Goal: Task Accomplishment & Management: Manage account settings

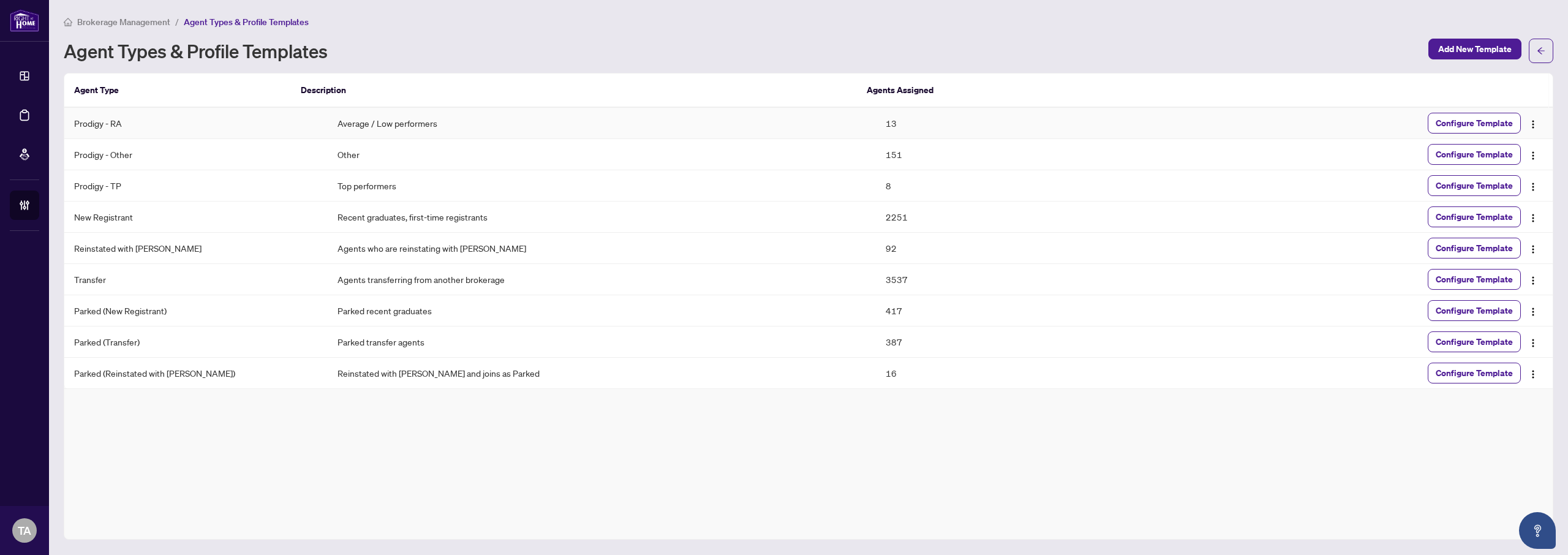
click at [876, 127] on td "13" at bounding box center [1013, 123] width 275 height 31
click at [851, 68] on div "Brokerage Management / Agent Types & Profile Templates Agent Types & Profile Te…" at bounding box center [808, 277] width 1490 height 526
click at [879, 151] on td "151" at bounding box center [1013, 155] width 275 height 31
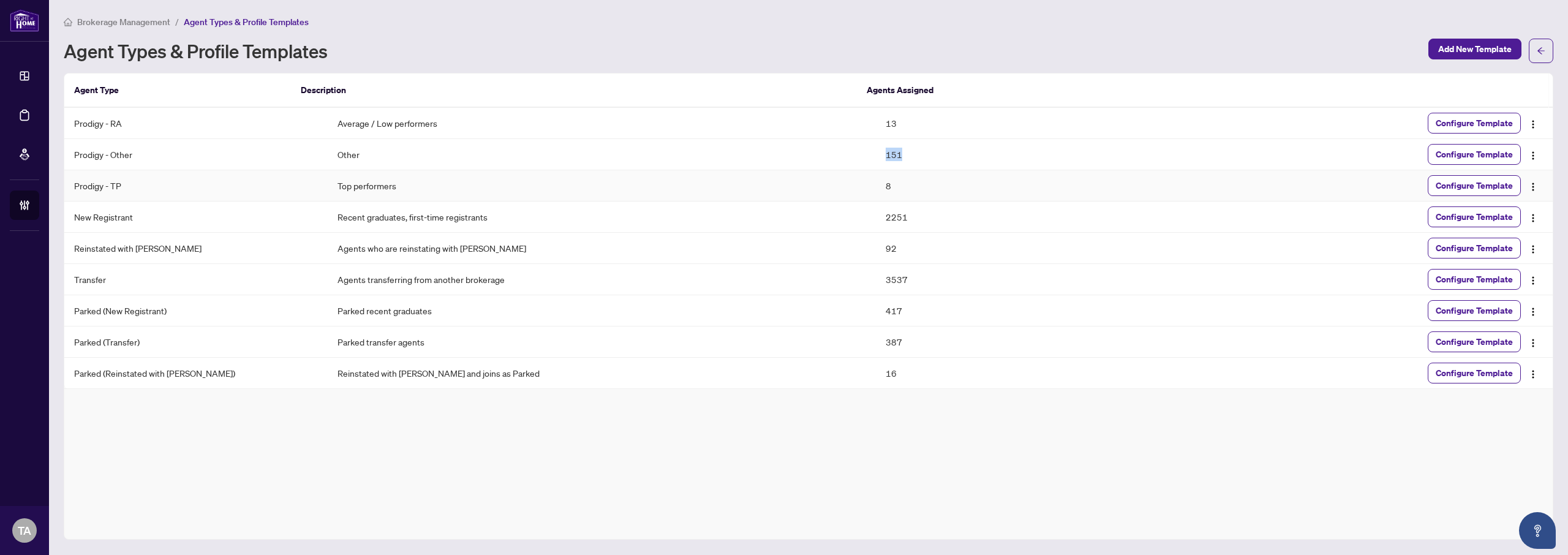
click at [876, 180] on td "8" at bounding box center [1013, 186] width 275 height 31
click at [863, 64] on div "Brokerage Management / Agent Types & Profile Templates Agent Types & Profile Te…" at bounding box center [808, 277] width 1490 height 526
click at [876, 144] on td "151" at bounding box center [1013, 155] width 275 height 31
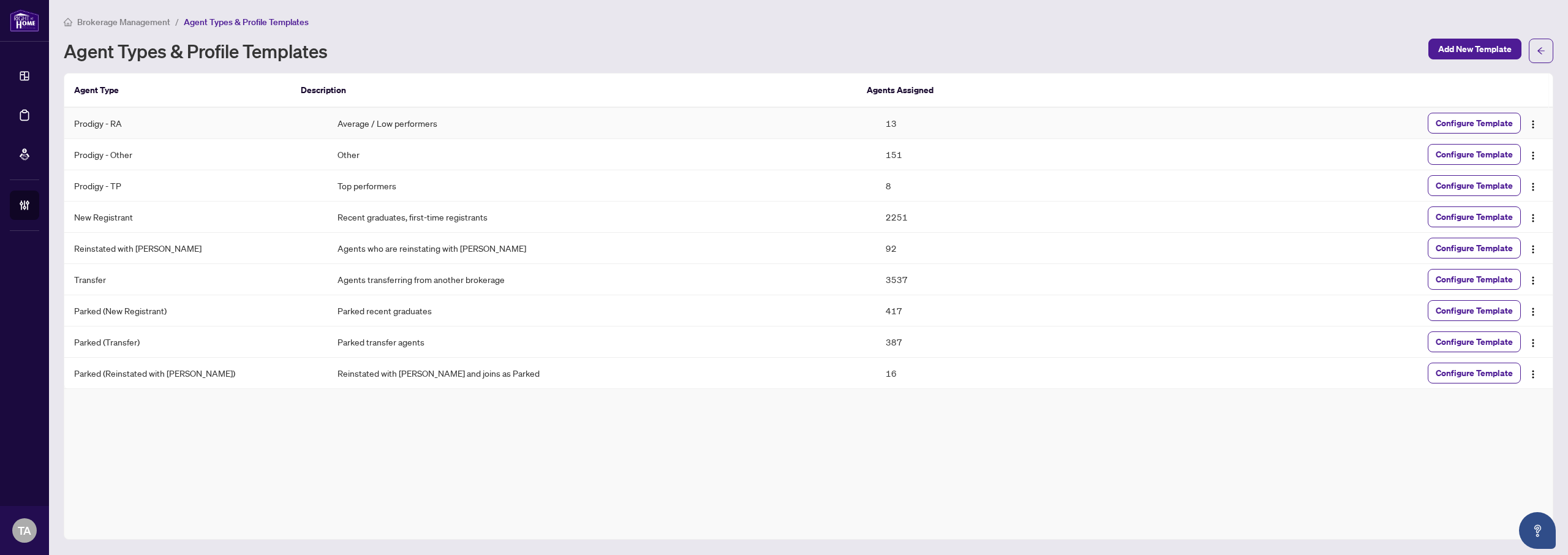
click at [876, 119] on td "13" at bounding box center [1013, 123] width 275 height 31
click at [865, 63] on div "Brokerage Management / Agent Types & Profile Templates Agent Types & Profile Te…" at bounding box center [808, 277] width 1490 height 526
click at [876, 153] on td "151" at bounding box center [1013, 155] width 275 height 31
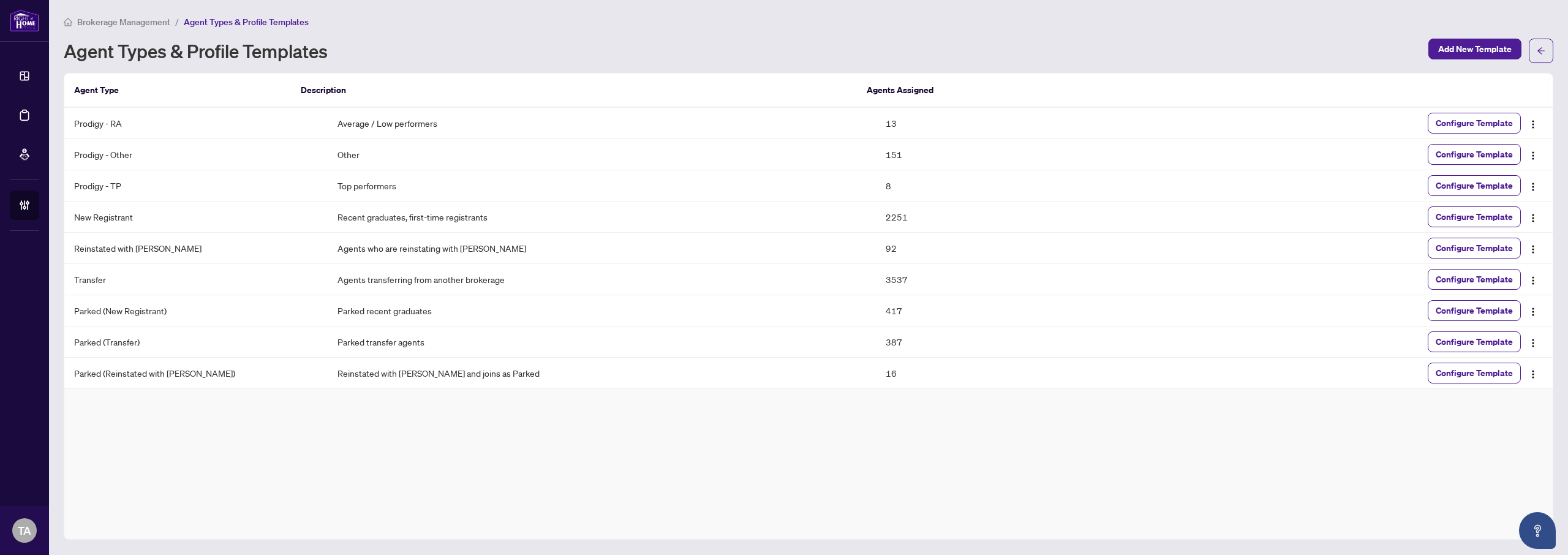
click at [859, 48] on div "Agent Types & Profile Templates" at bounding box center [742, 50] width 1358 height 19
click at [90, 152] on td "Prodigy - Other" at bounding box center [196, 155] width 263 height 31
drag, startPoint x: 90, startPoint y: 152, endPoint x: 393, endPoint y: 88, distance: 309.7
click at [93, 152] on td "Prodigy - Other" at bounding box center [196, 155] width 263 height 31
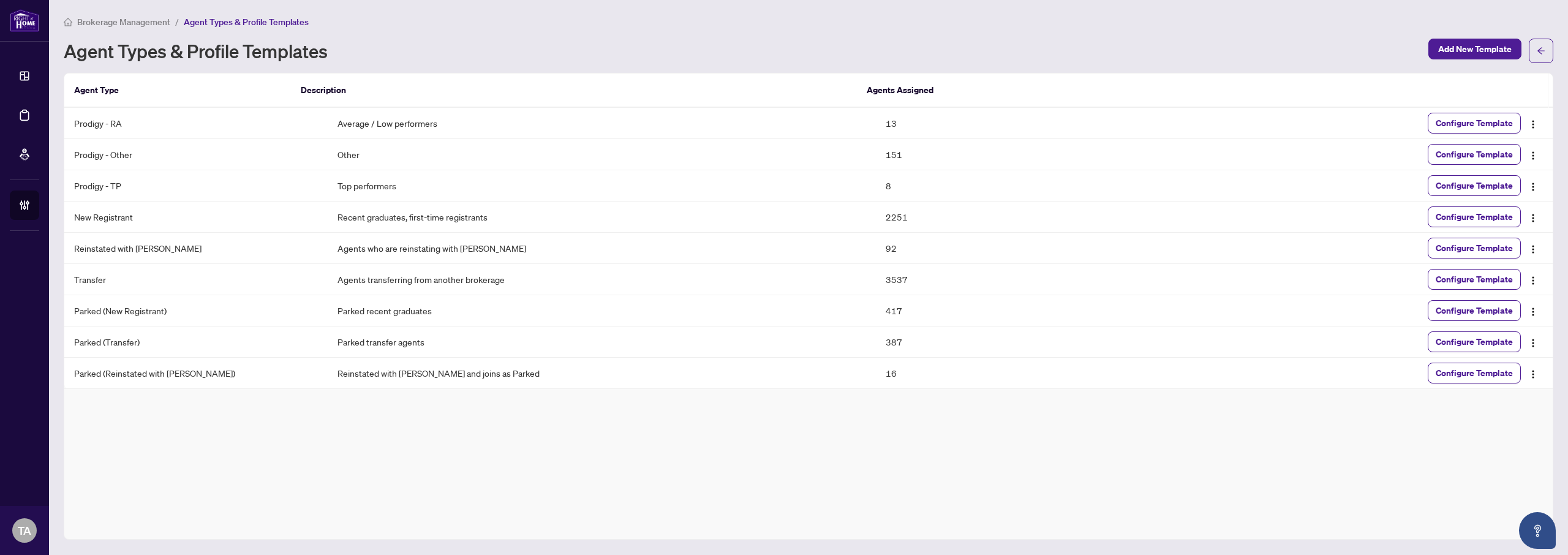
click at [518, 55] on div "Agent Types & Profile Templates" at bounding box center [742, 50] width 1358 height 19
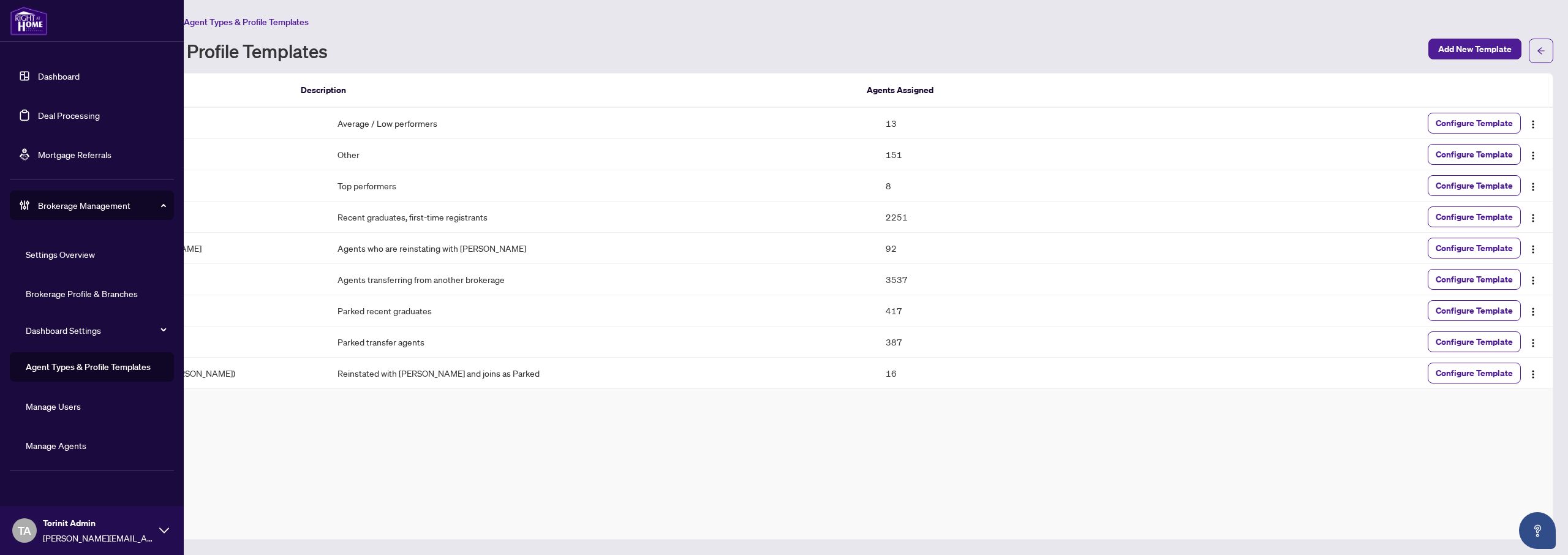
click at [75, 446] on link "Manage Agents" at bounding box center [56, 445] width 61 height 11
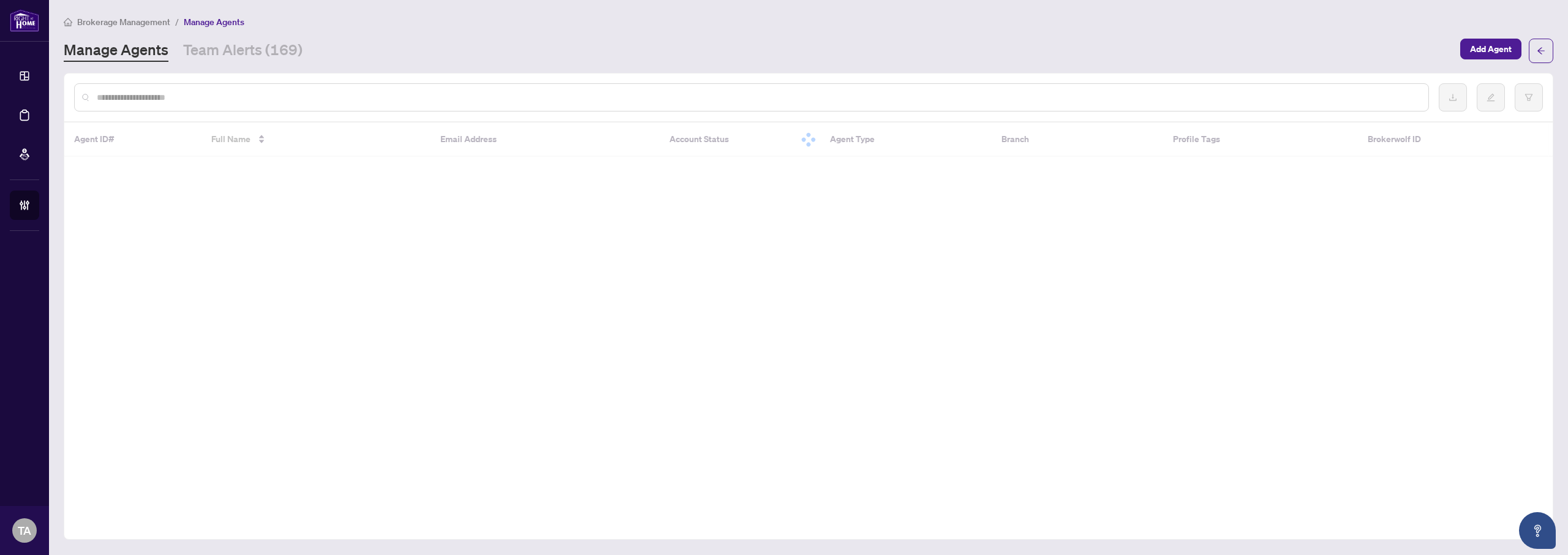
click at [135, 98] on input "text" at bounding box center [758, 98] width 1322 height 14
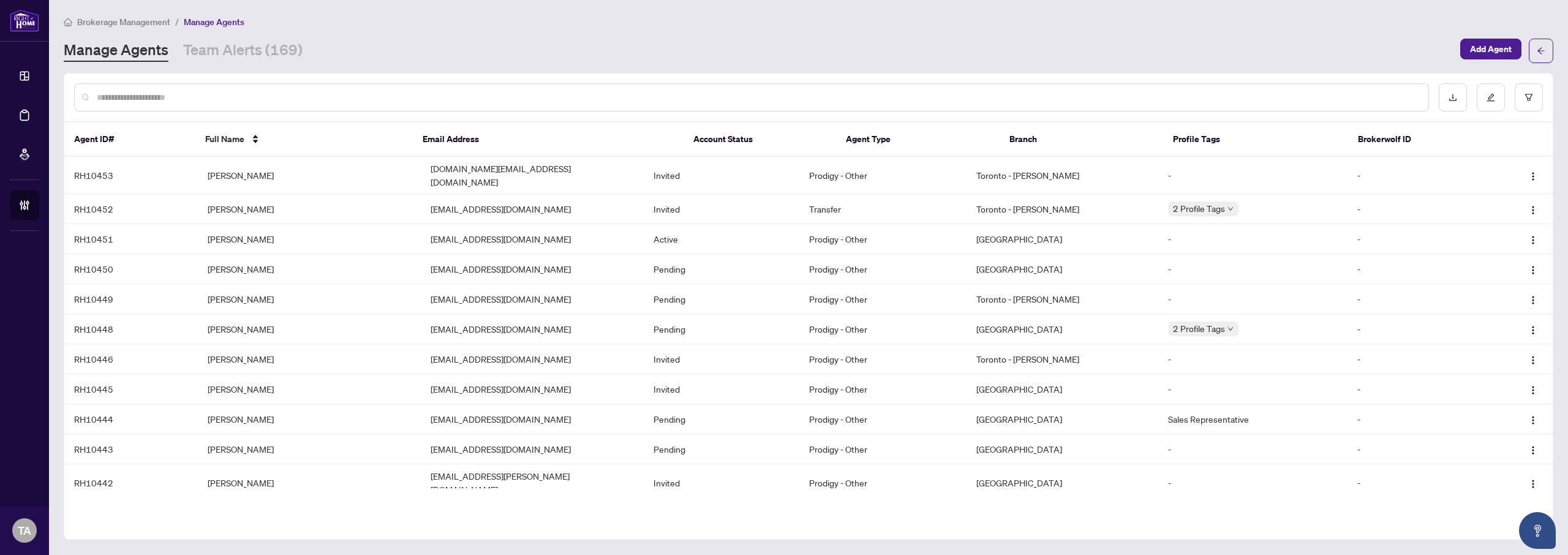
click at [597, 48] on div "Manage Agents Team Alerts (169)" at bounding box center [759, 50] width 1390 height 22
click at [812, 95] on input "text" at bounding box center [758, 98] width 1322 height 14
click at [814, 52] on div "Manage Agents Team Alerts (169)" at bounding box center [759, 50] width 1390 height 22
click at [1513, 100] on div at bounding box center [1492, 97] width 105 height 28
click at [1522, 100] on button "button" at bounding box center [1528, 97] width 28 height 28
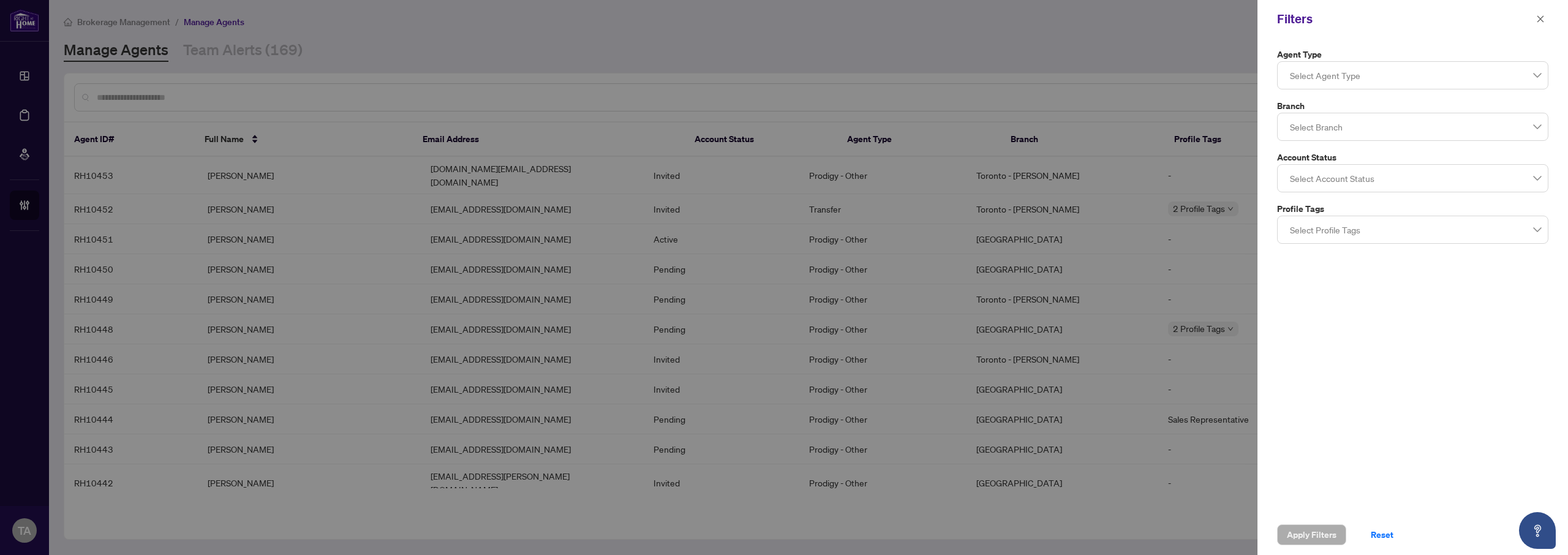
click at [1375, 78] on div at bounding box center [1413, 75] width 256 height 22
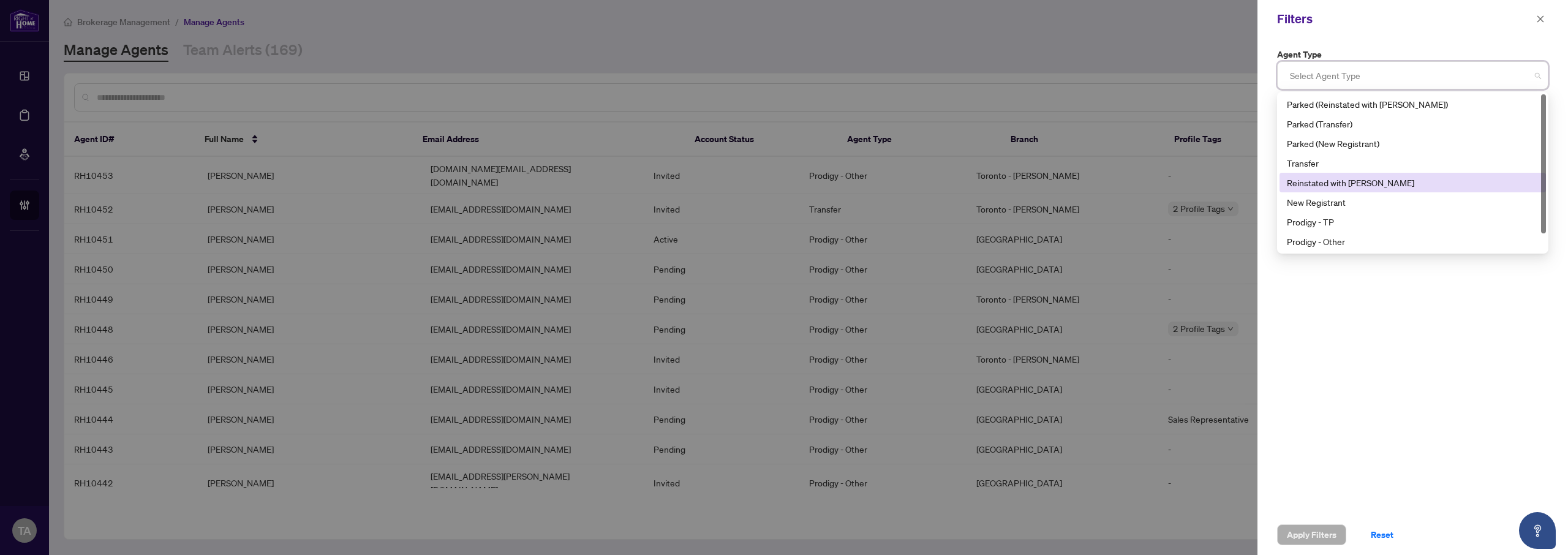
scroll to position [19, 0]
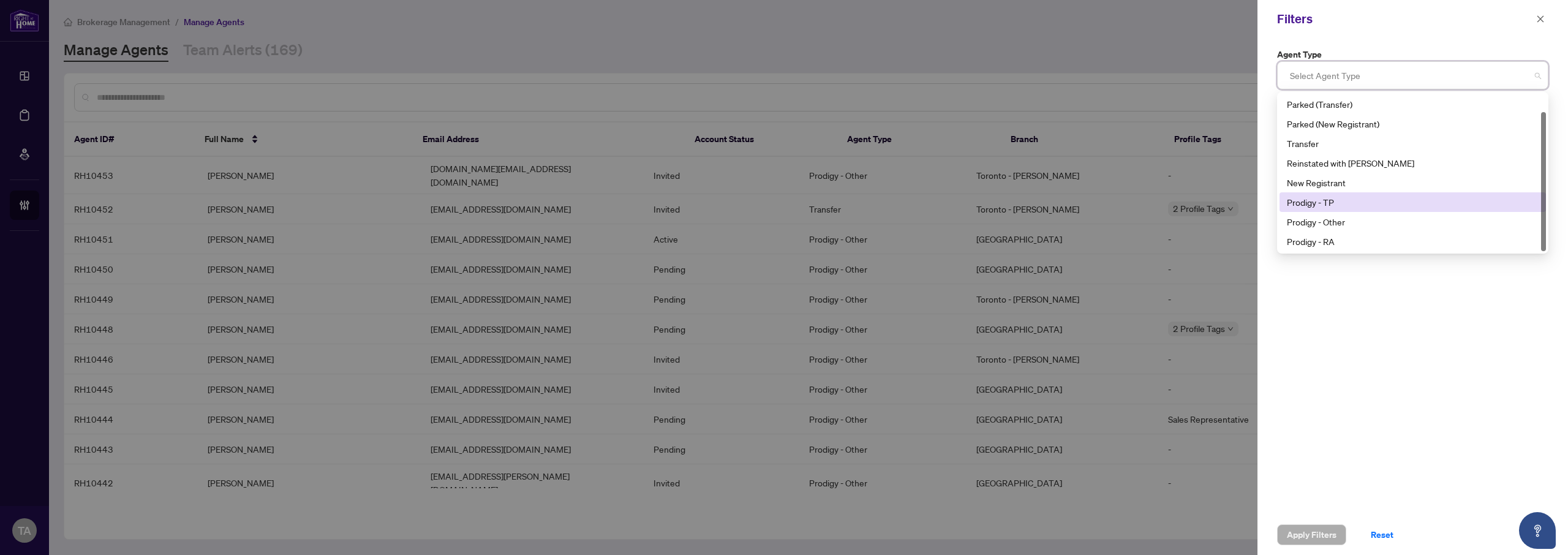
click at [1344, 202] on div "Prodigy - TP" at bounding box center [1413, 202] width 252 height 14
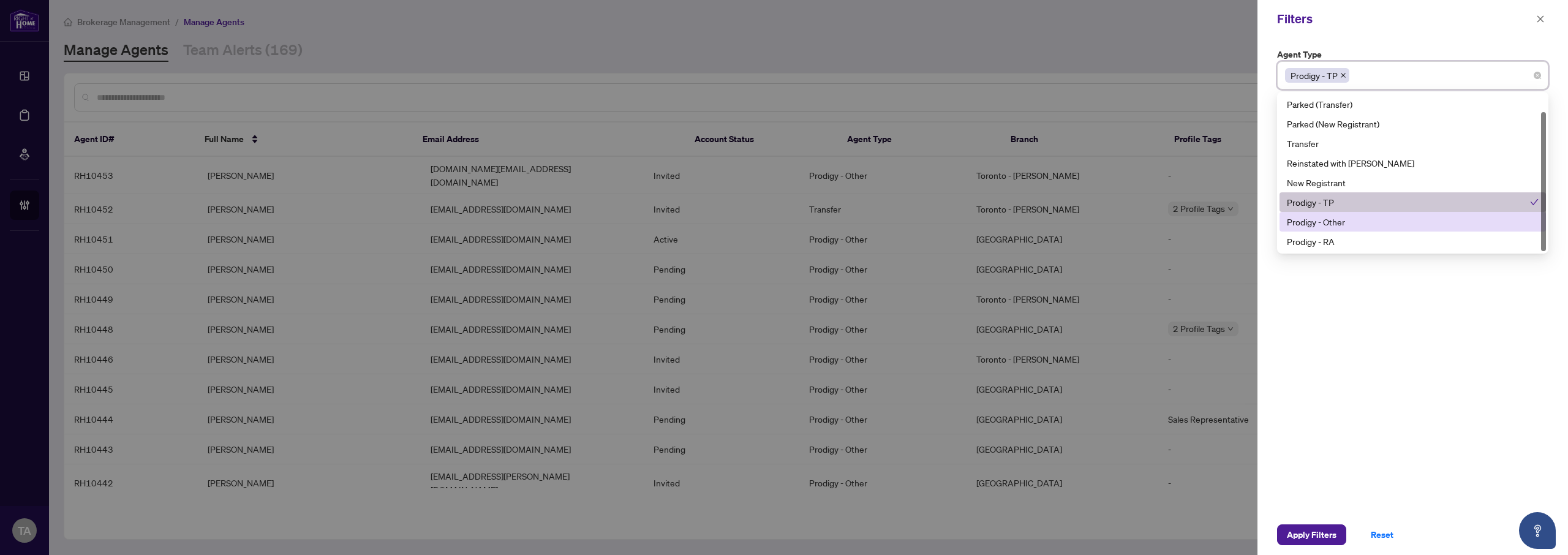
click at [1336, 228] on div "Prodigy - Other" at bounding box center [1413, 222] width 252 height 14
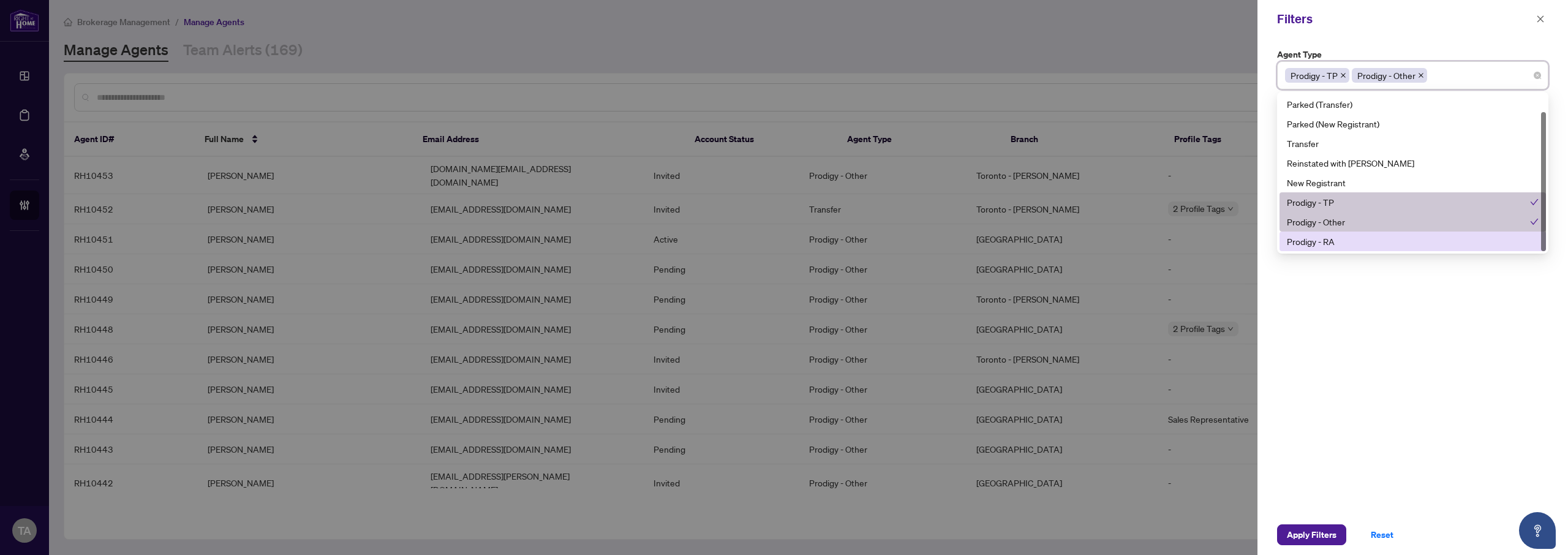
click at [1331, 240] on div "Prodigy - RA" at bounding box center [1413, 241] width 252 height 14
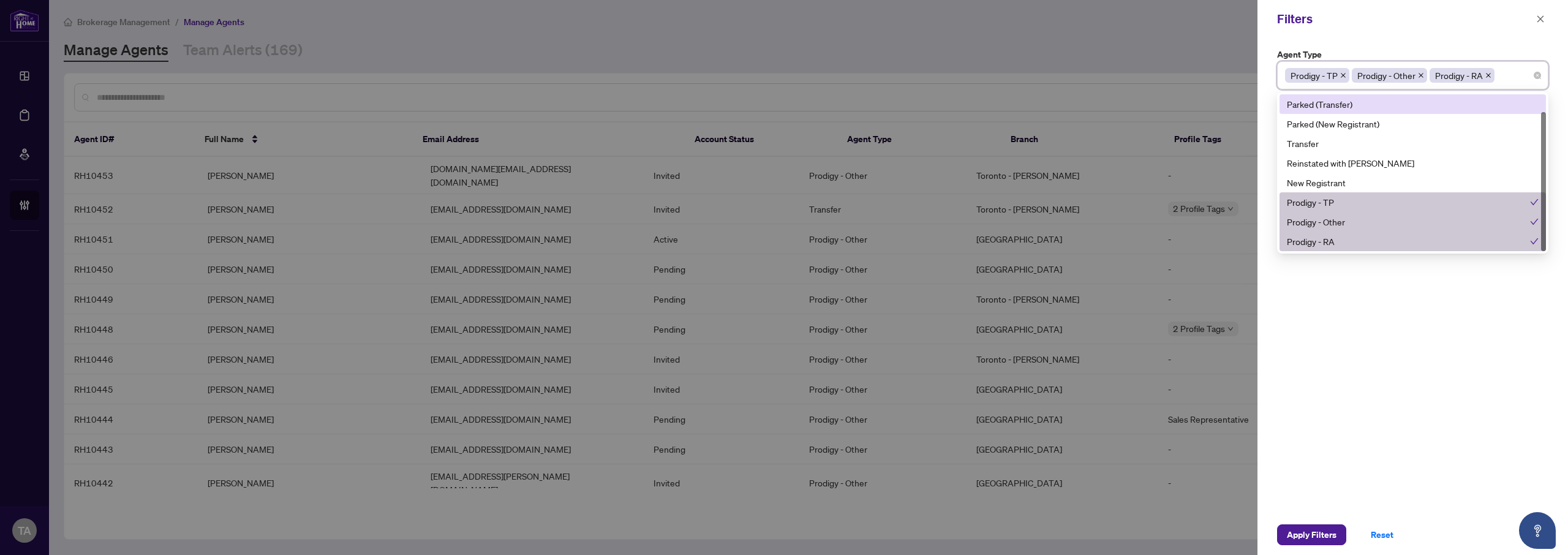
click at [1317, 22] on div "Filters" at bounding box center [1405, 18] width 256 height 18
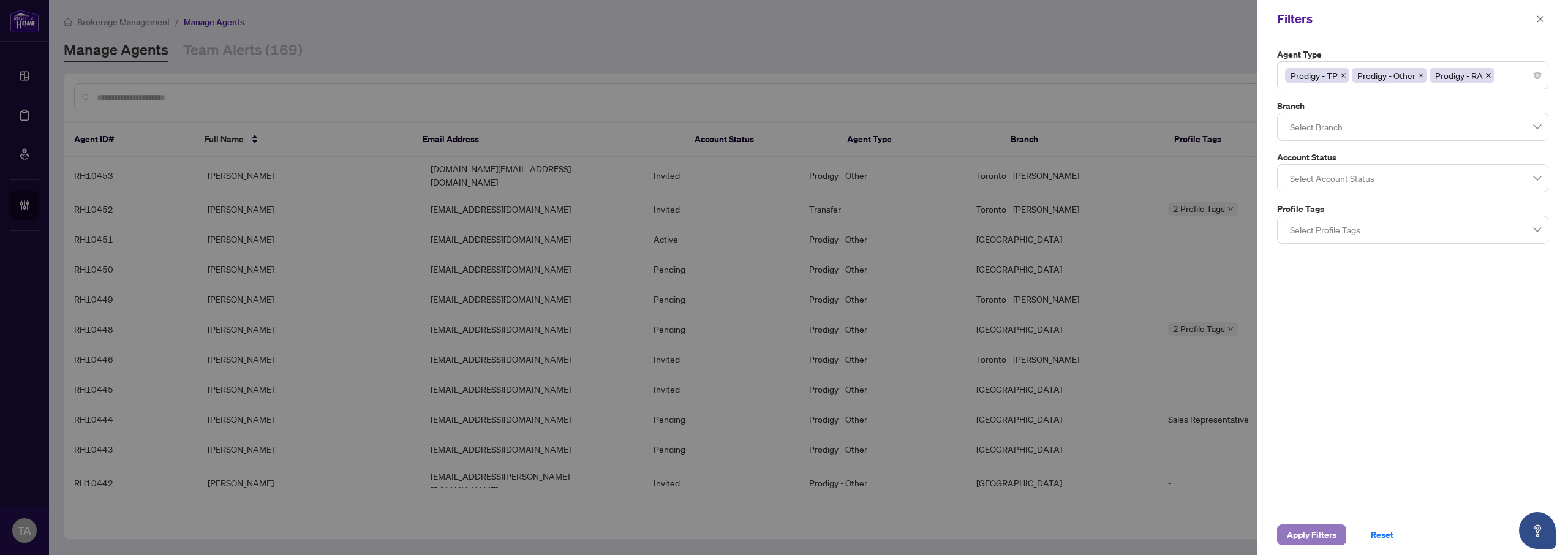
click at [1317, 539] on span "Apply Filters" at bounding box center [1312, 535] width 49 height 19
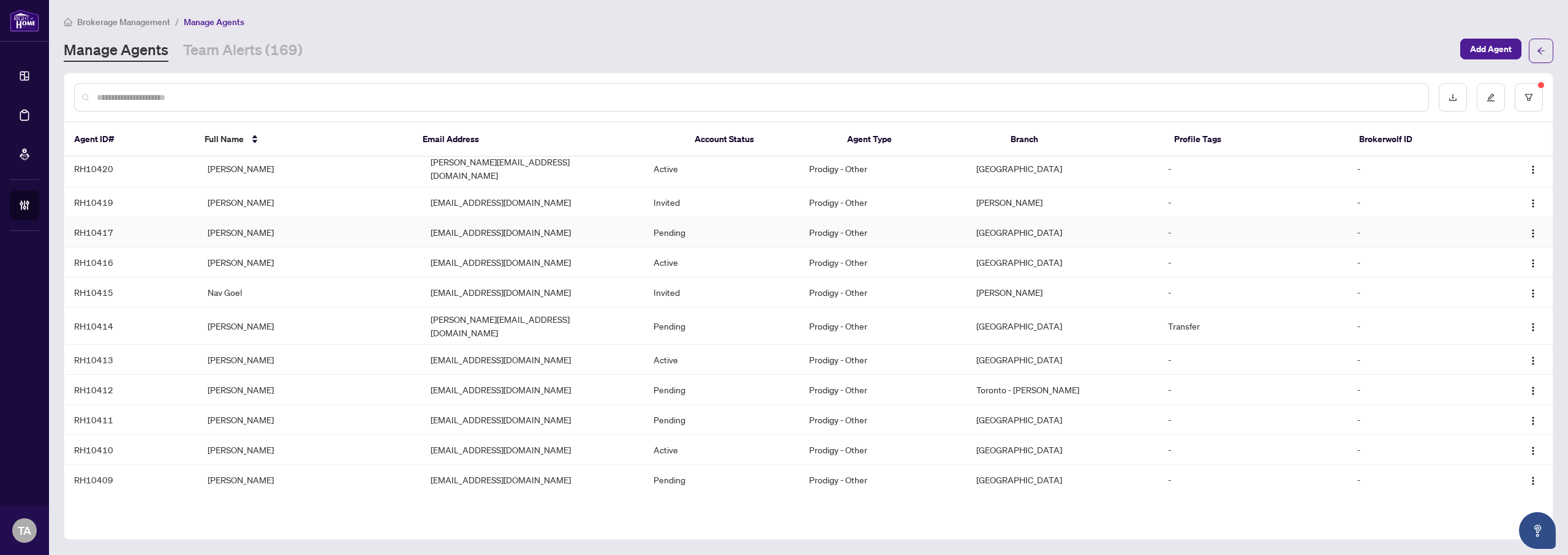
scroll to position [826, 0]
click at [1529, 96] on icon "filter" at bounding box center [1528, 97] width 9 height 9
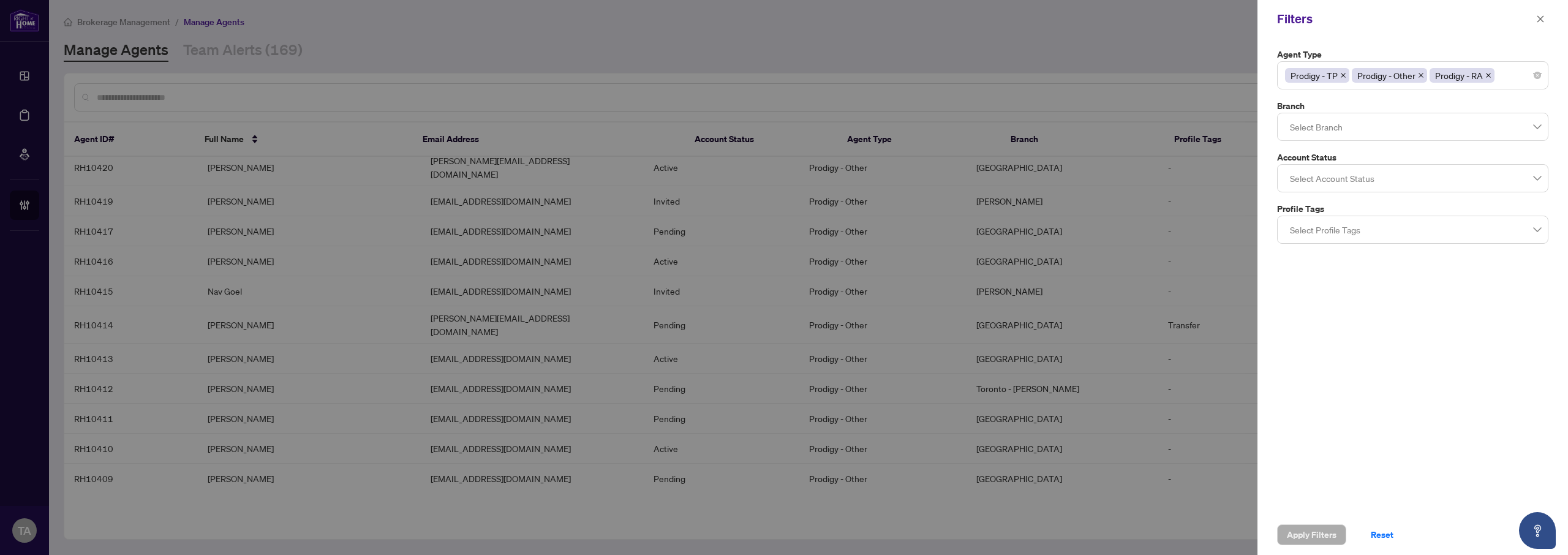
click at [1314, 182] on div at bounding box center [1413, 178] width 256 height 22
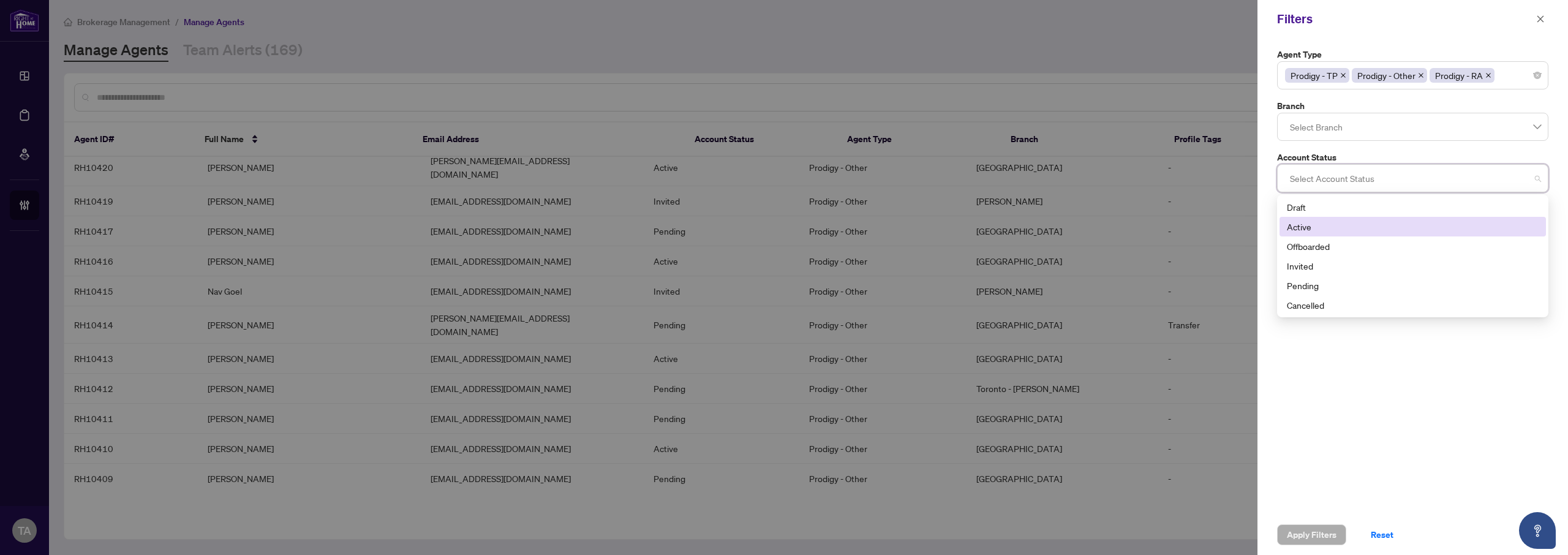
click at [1310, 220] on div "Active" at bounding box center [1413, 227] width 252 height 14
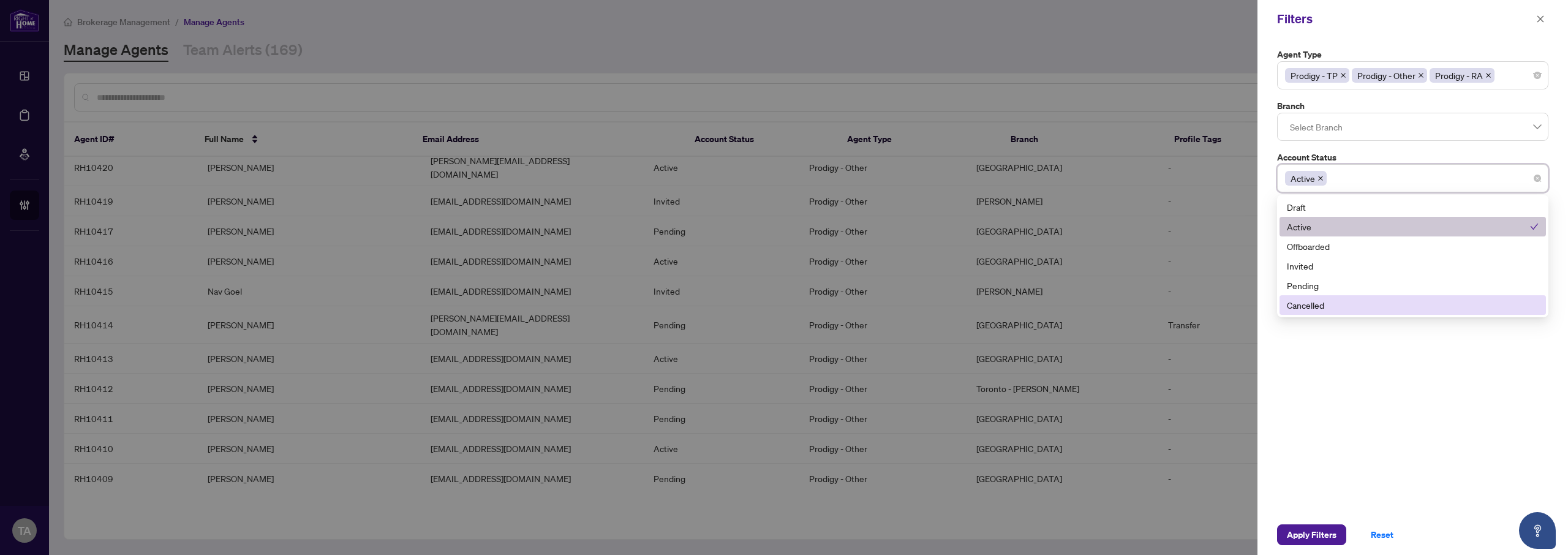
click at [1338, 356] on div "Agent Type Prodigy - TP Prodigy - Other Prodigy - [PERSON_NAME] Select Branch A…" at bounding box center [1412, 276] width 311 height 477
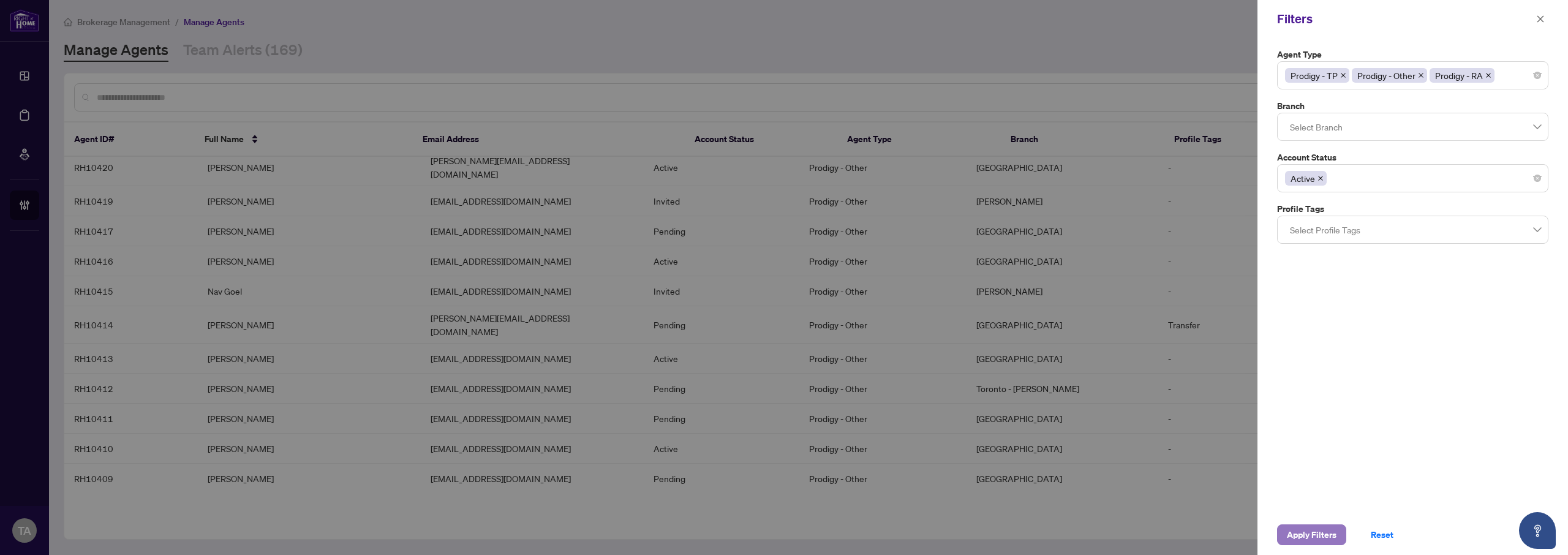
click at [1298, 536] on span "Apply Filters" at bounding box center [1312, 535] width 49 height 19
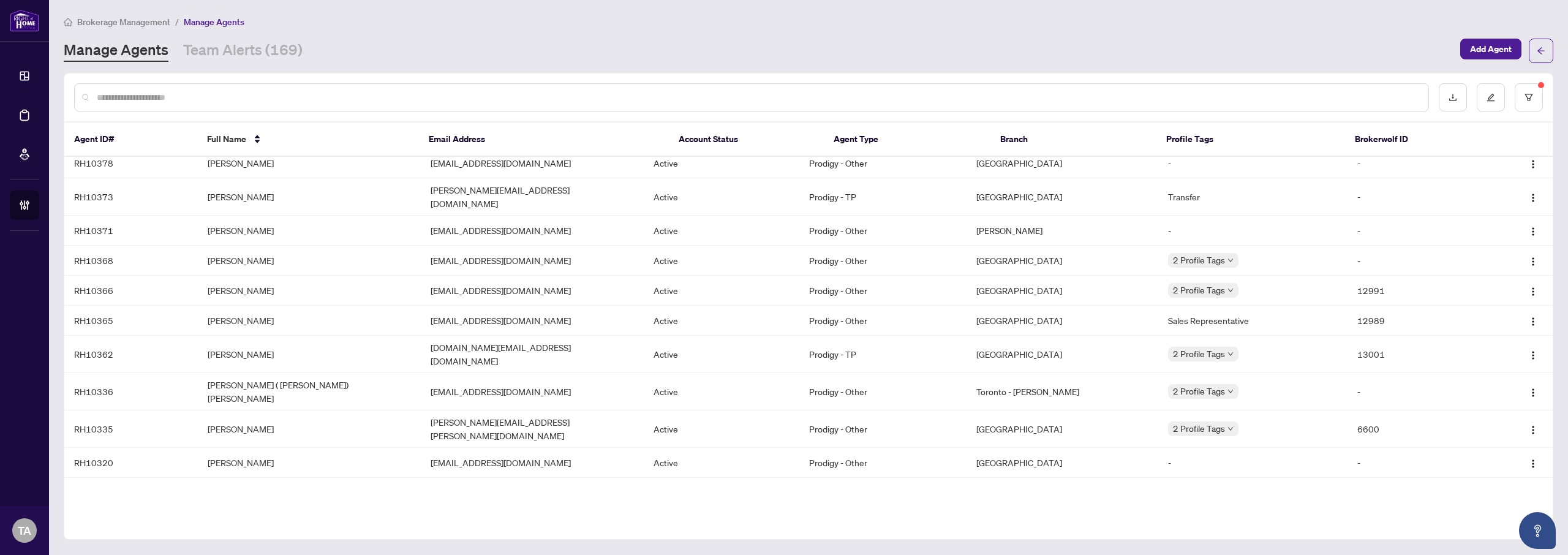
scroll to position [0, 0]
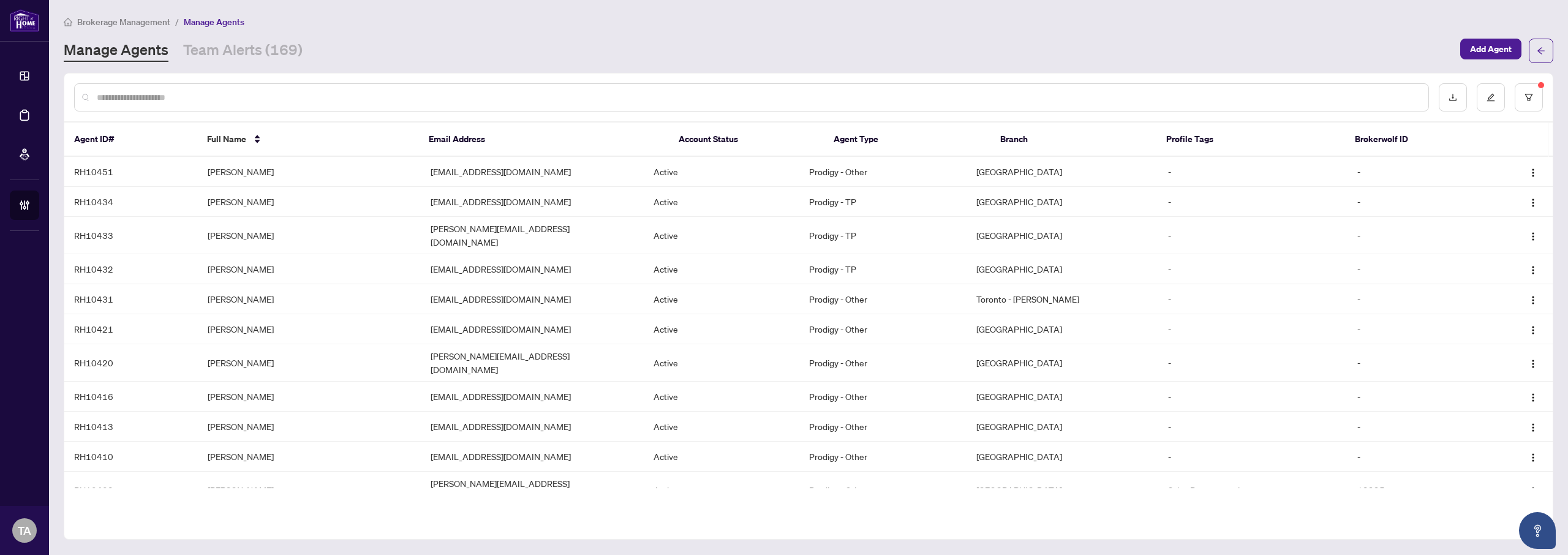
click at [766, 59] on div "Manage Agents Team Alerts (169)" at bounding box center [759, 50] width 1390 height 22
click at [726, 21] on div "Brokerage Management / Manage Agents" at bounding box center [808, 21] width 1490 height 15
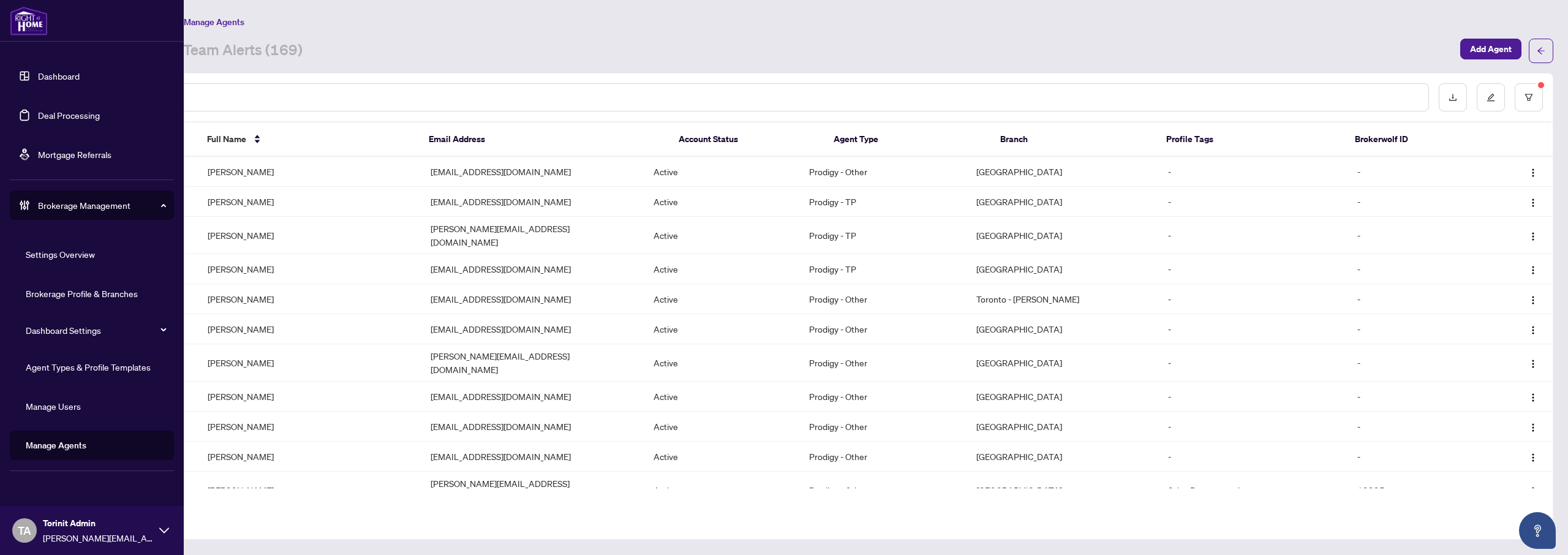
click at [70, 77] on link "Dashboard" at bounding box center [58, 76] width 42 height 11
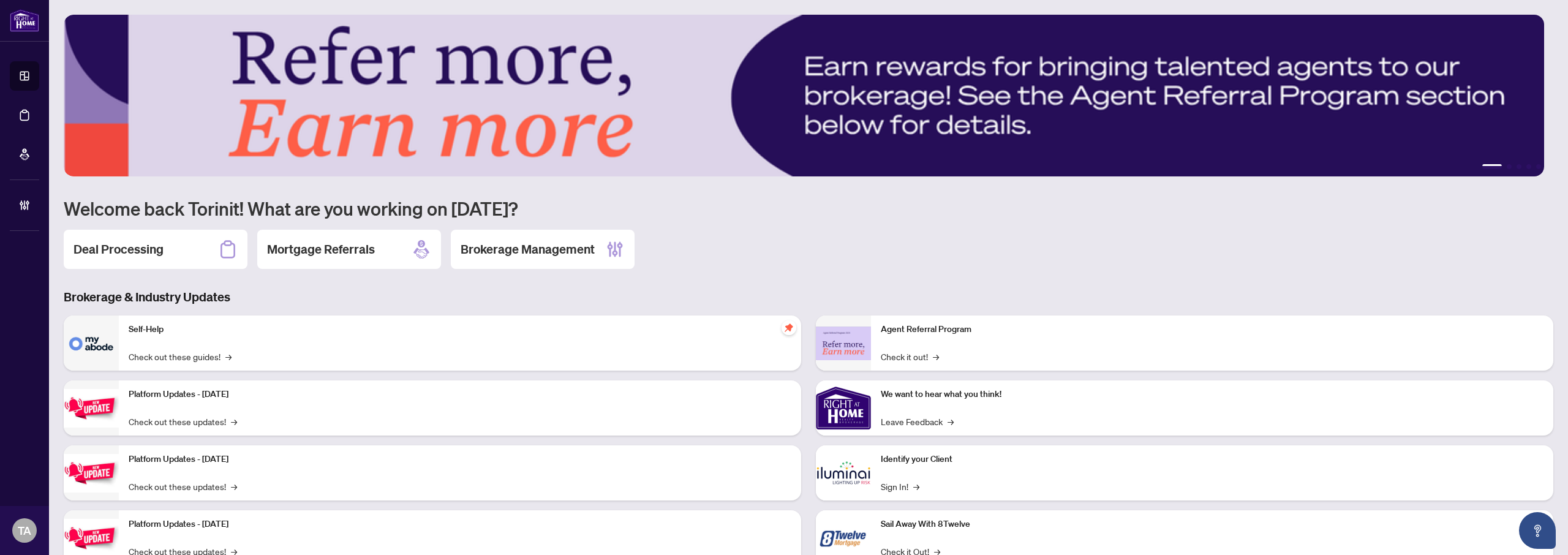
click at [805, 263] on div "Deal Processing Mortgage Referrals Brokerage Management" at bounding box center [808, 249] width 1490 height 40
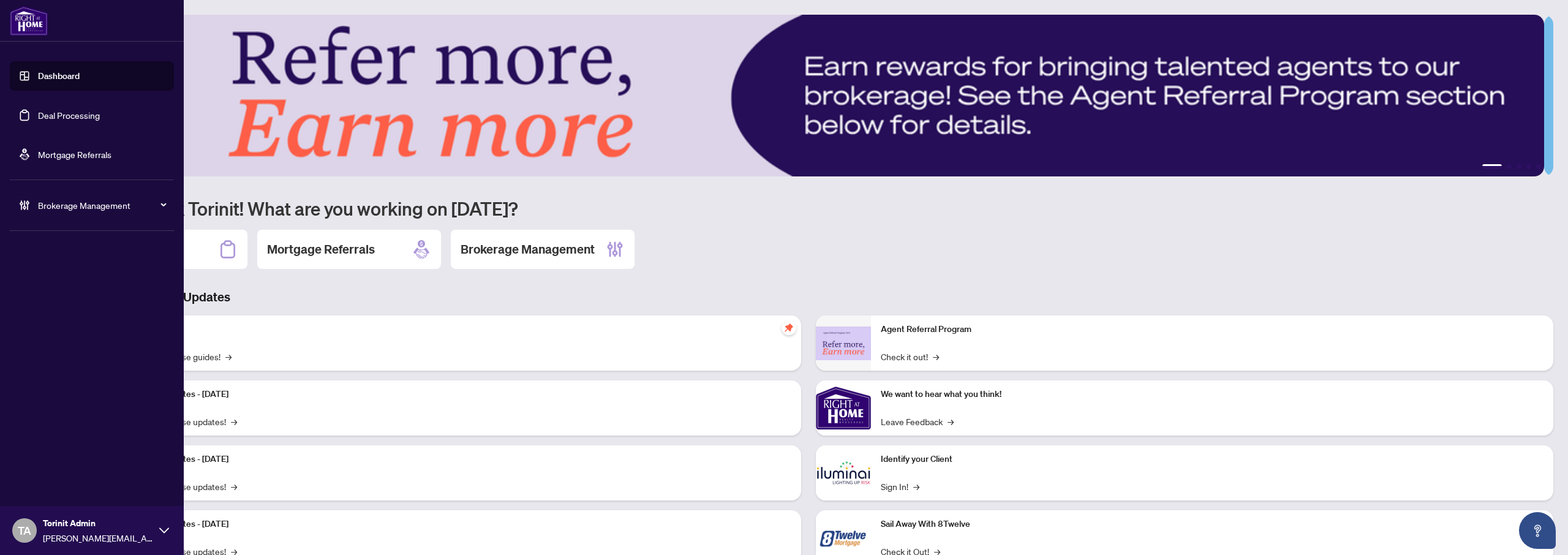
click at [162, 535] on icon at bounding box center [165, 531] width 10 height 10
click at [158, 527] on div "TA Torinit Admin [PERSON_NAME][EMAIL_ADDRESS][DOMAIN_NAME]" at bounding box center [92, 531] width 184 height 49
click at [52, 487] on span "Logout" at bounding box center [49, 483] width 27 height 19
click at [162, 529] on icon at bounding box center [165, 531] width 10 height 10
click at [34, 485] on button "Logout" at bounding box center [92, 484] width 165 height 21
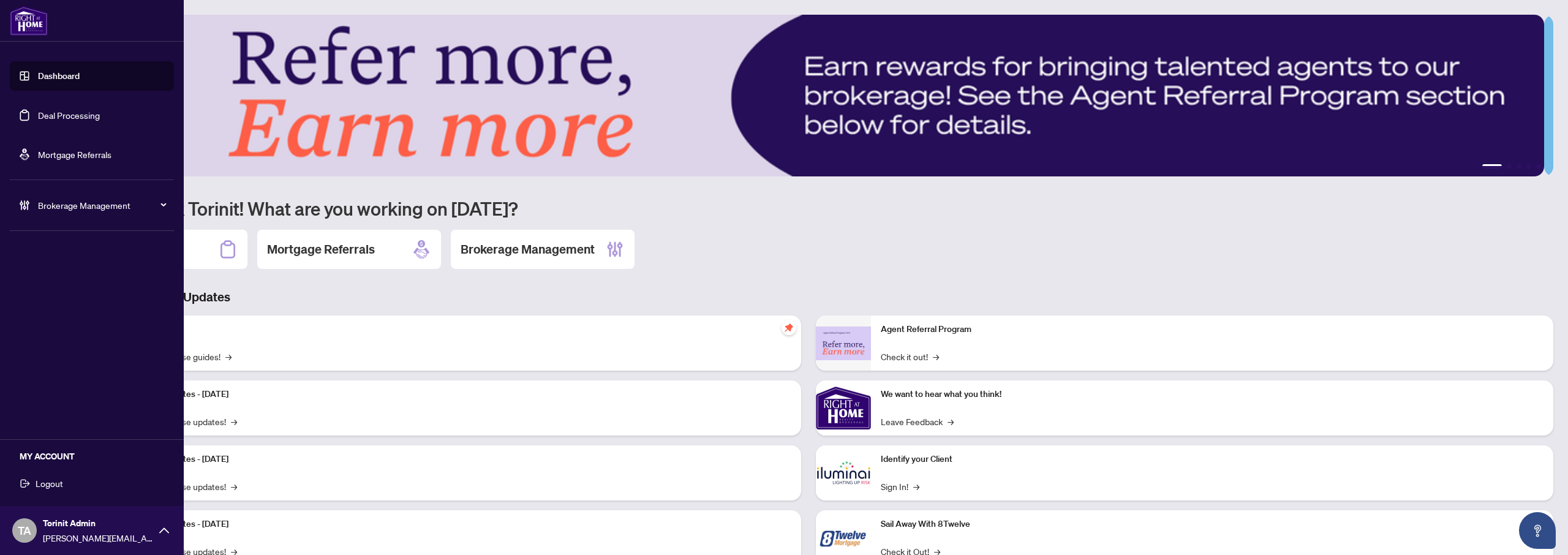
click at [52, 479] on span "Logout" at bounding box center [49, 483] width 27 height 19
